Goal: Check status: Check status

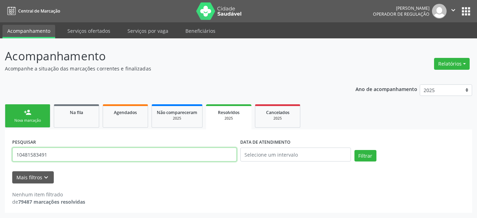
click at [142, 157] on input "10481583491" at bounding box center [124, 155] width 225 height 14
paste input "9000999293"
type input "9000999293"
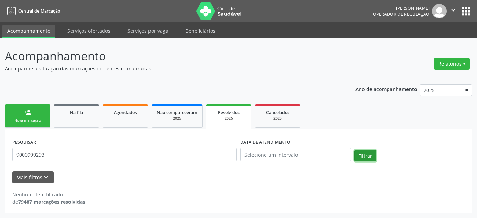
click at [366, 156] on button "Filtrar" at bounding box center [366, 156] width 22 height 12
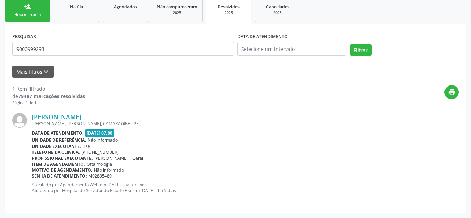
scroll to position [75, 0]
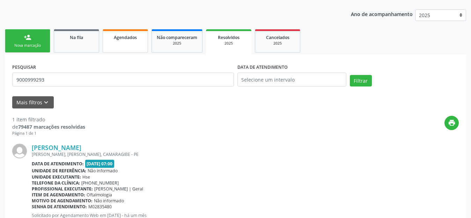
click at [114, 43] on link "Agendados" at bounding box center [125, 40] width 45 height 23
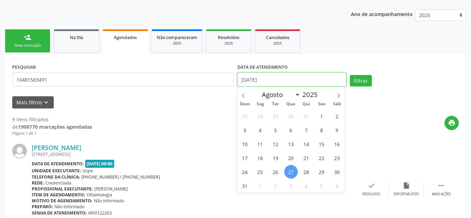
click at [280, 78] on input "[DATE]" at bounding box center [292, 80] width 109 height 14
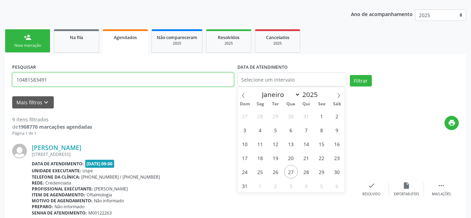
click at [201, 83] on input "10481583491" at bounding box center [123, 80] width 222 height 14
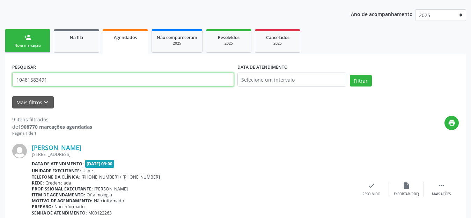
click at [201, 82] on input "10481583491" at bounding box center [123, 80] width 222 height 14
click at [201, 83] on input "10481583491" at bounding box center [123, 80] width 222 height 14
paste input "9000999293"
type input "9000999293"
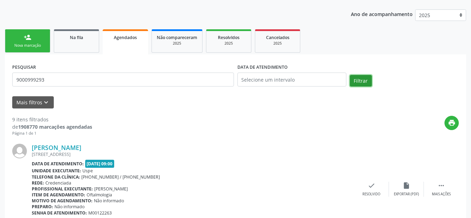
click at [359, 82] on button "Filtrar" at bounding box center [361, 81] width 22 height 12
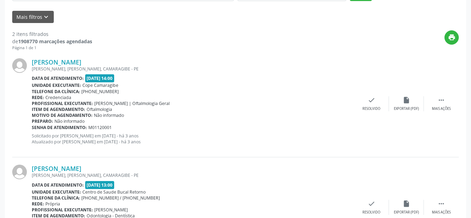
scroll to position [123, 0]
